Goal: Information Seeking & Learning: Learn about a topic

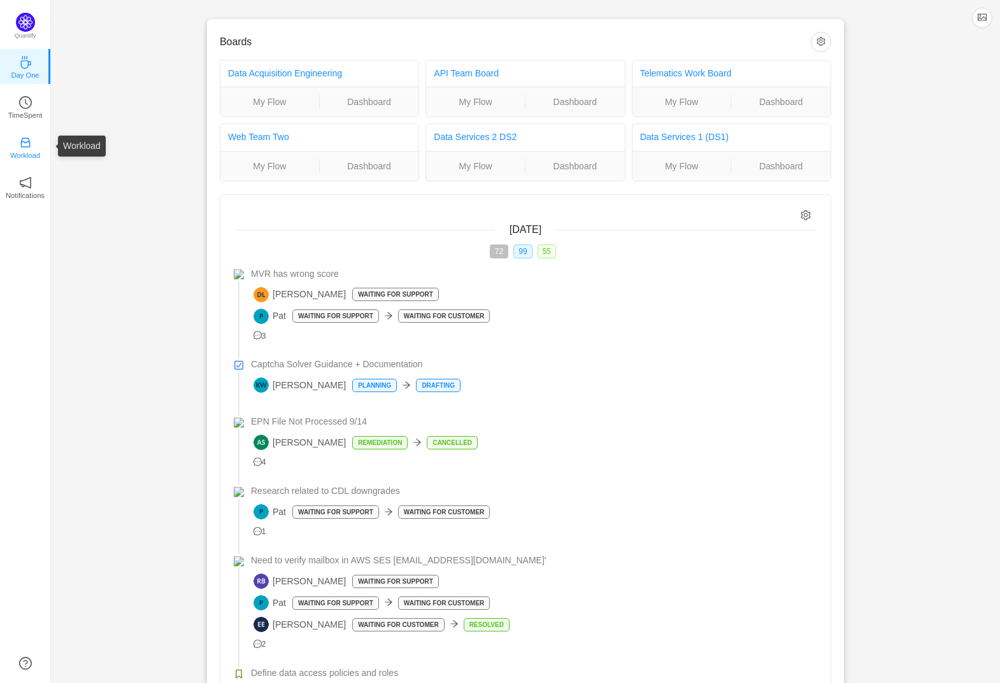
click at [32, 148] on link "Workload" at bounding box center [25, 146] width 13 height 13
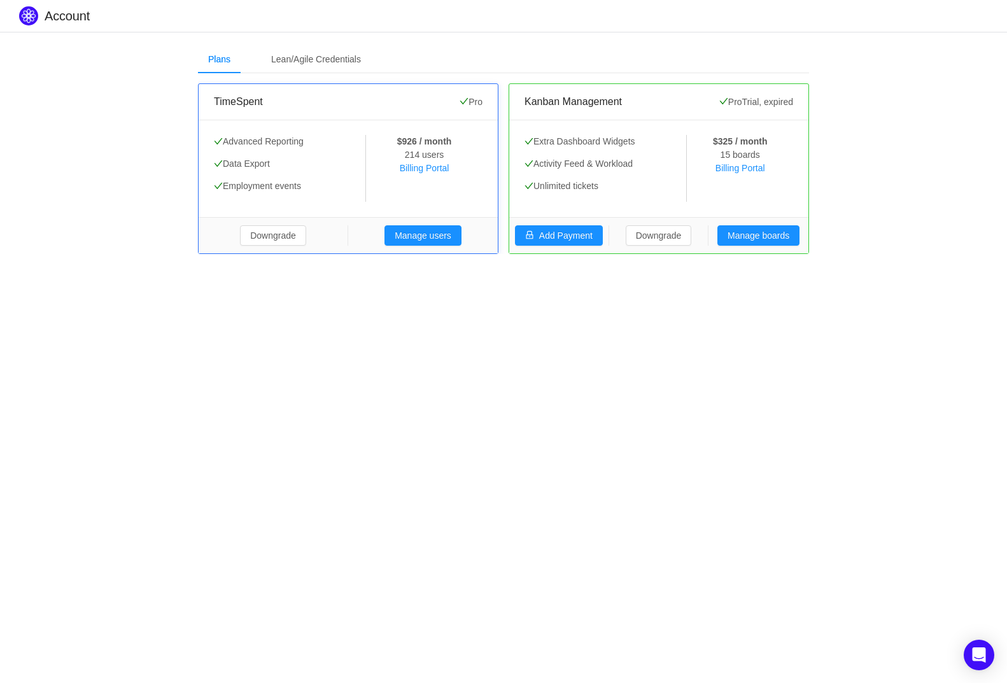
click at [359, 94] on div "TimeSpent" at bounding box center [337, 102] width 246 height 36
click at [472, 102] on span "Pro" at bounding box center [471, 102] width 23 height 10
click at [420, 169] on link "Billing Portal" at bounding box center [425, 168] width 50 height 10
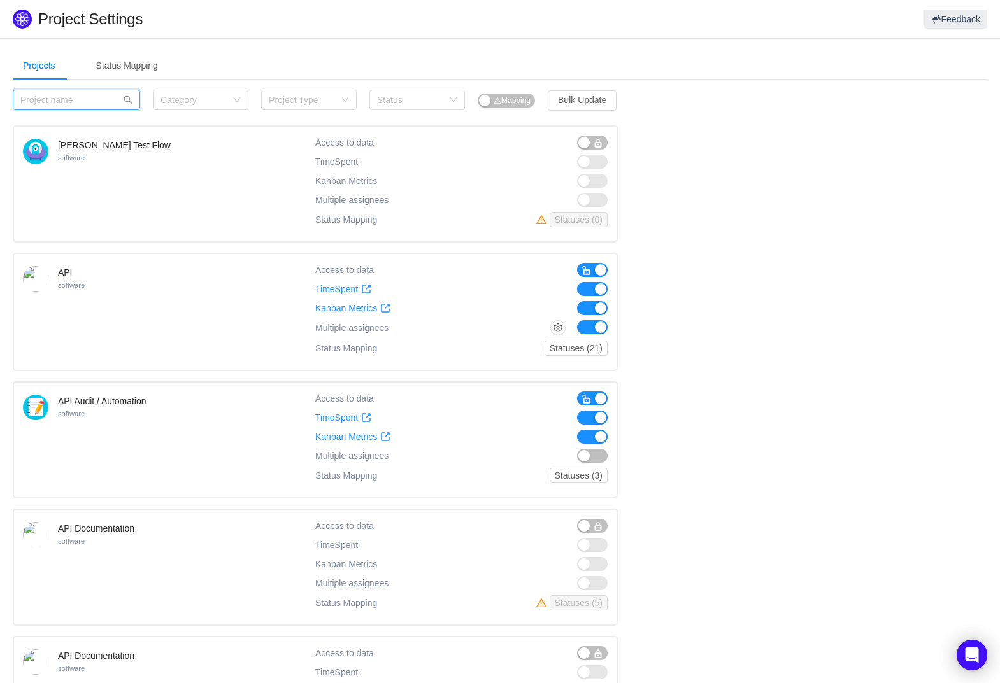
click at [94, 101] on input "text" at bounding box center [76, 100] width 127 height 20
type input "EM"
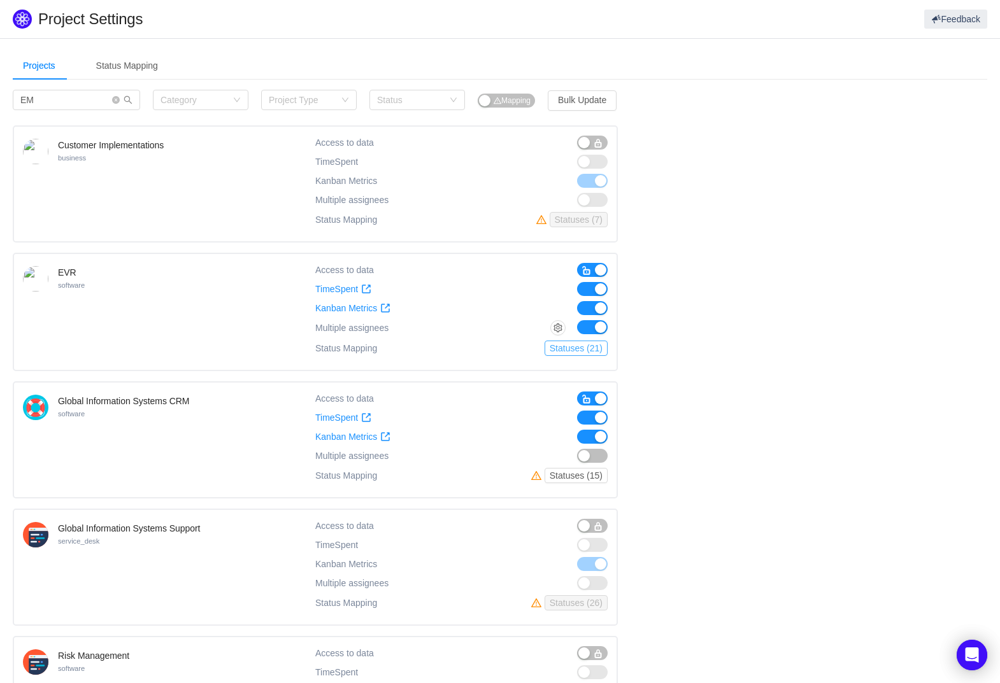
click at [586, 345] on button "Statuses (21)" at bounding box center [575, 348] width 63 height 15
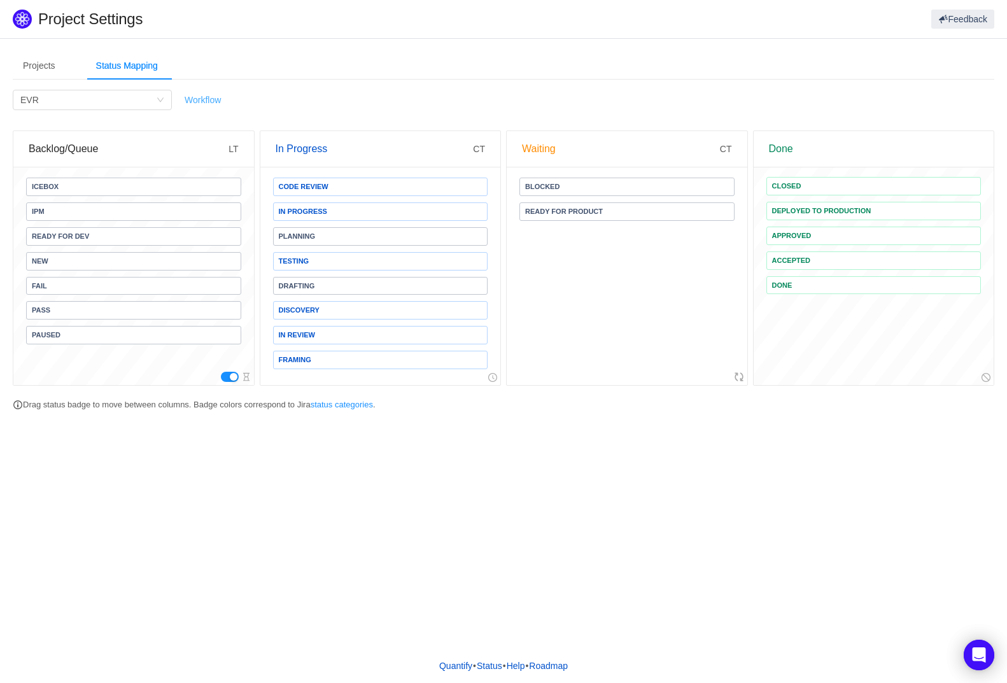
click at [206, 101] on link "Workflow" at bounding box center [203, 100] width 36 height 10
click at [28, 65] on div "Projects" at bounding box center [39, 66] width 53 height 29
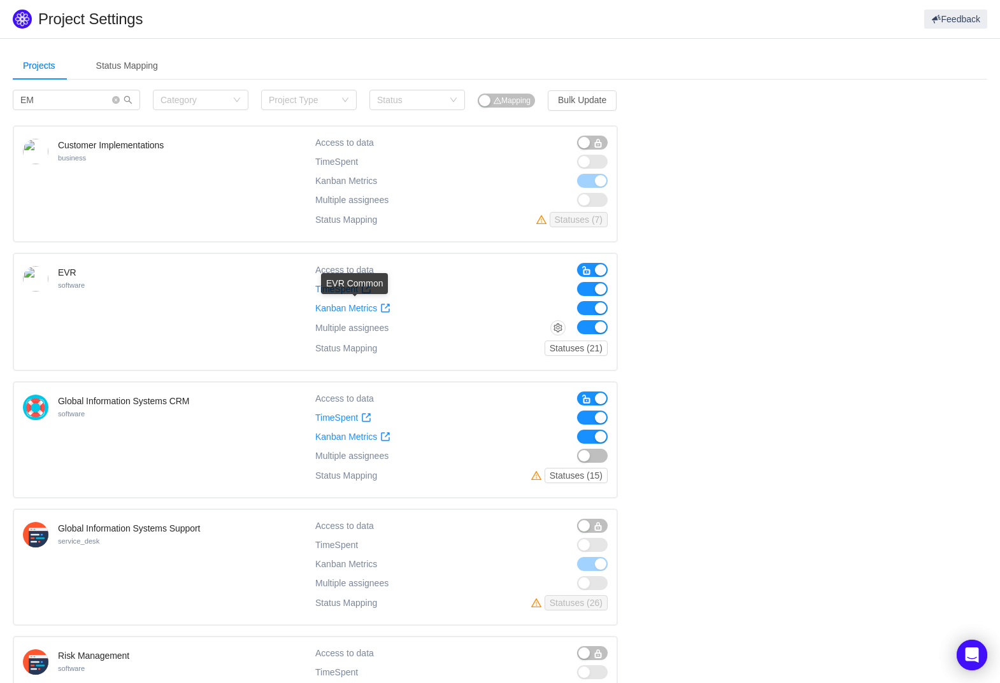
click at [350, 288] on div "EVR Common" at bounding box center [354, 283] width 67 height 21
drag, startPoint x: 294, startPoint y: 288, endPoint x: 311, endPoint y: 288, distance: 16.6
click at [295, 288] on div "EVR software" at bounding box center [169, 312] width 292 height 98
click at [334, 286] on span "TimeSpent" at bounding box center [336, 289] width 43 height 11
click at [343, 61] on div "Projects Status Mapping" at bounding box center [500, 66] width 974 height 29
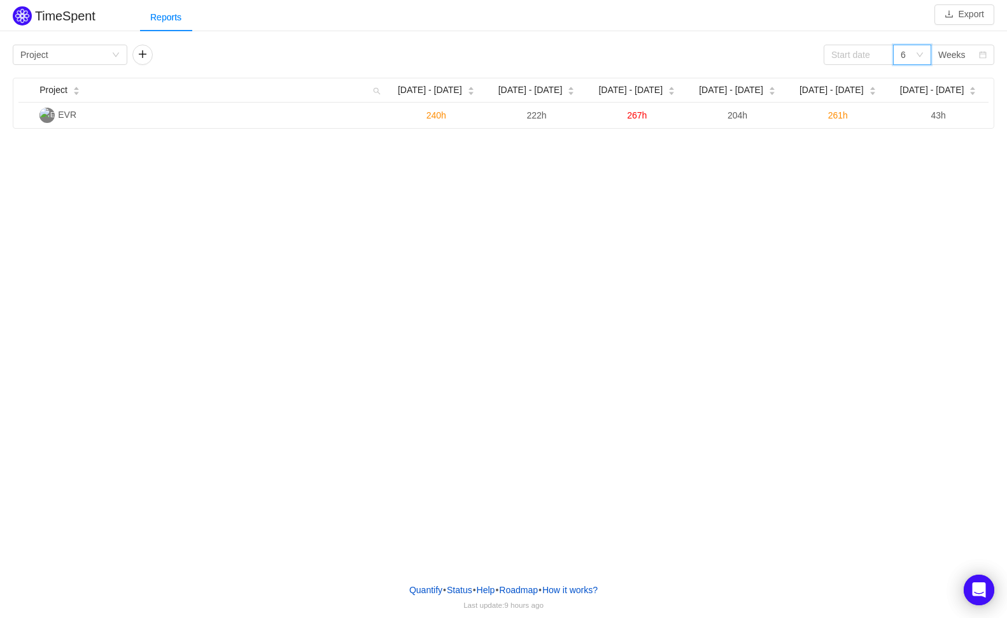
click at [901, 55] on div "6" at bounding box center [903, 54] width 5 height 19
click at [909, 118] on li "9" at bounding box center [912, 120] width 38 height 20
